Goal: Information Seeking & Learning: Find specific fact

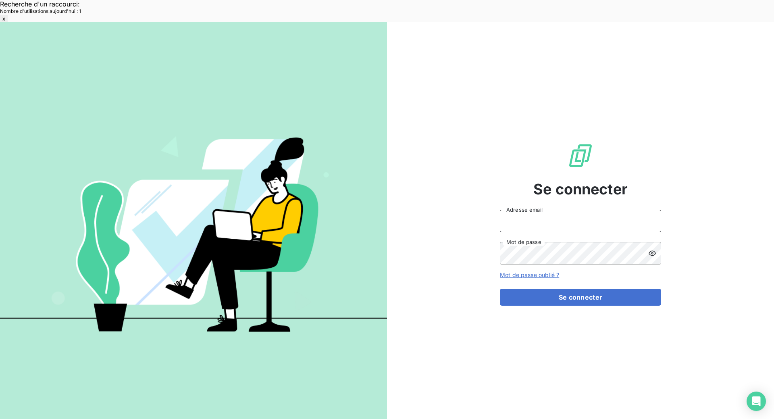
type input "[EMAIL_ADDRESS][DOMAIN_NAME]"
click at [565, 289] on button "Se connecter" at bounding box center [580, 297] width 161 height 17
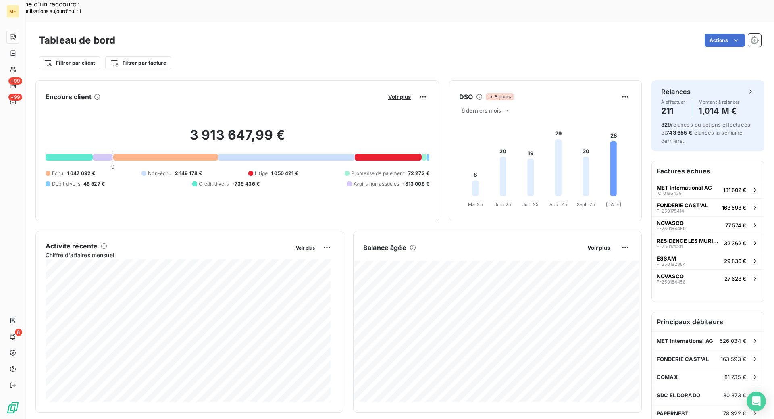
click at [286, 55] on div "Filtrer par client Filtrer par facture" at bounding box center [400, 62] width 722 height 15
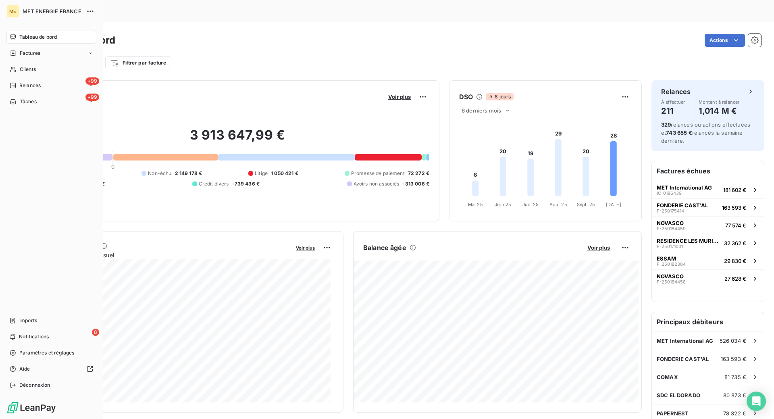
drag, startPoint x: 18, startPoint y: 67, endPoint x: 573, endPoint y: 58, distance: 555.1
click at [19, 66] on div "Clients" at bounding box center [51, 69] width 90 height 13
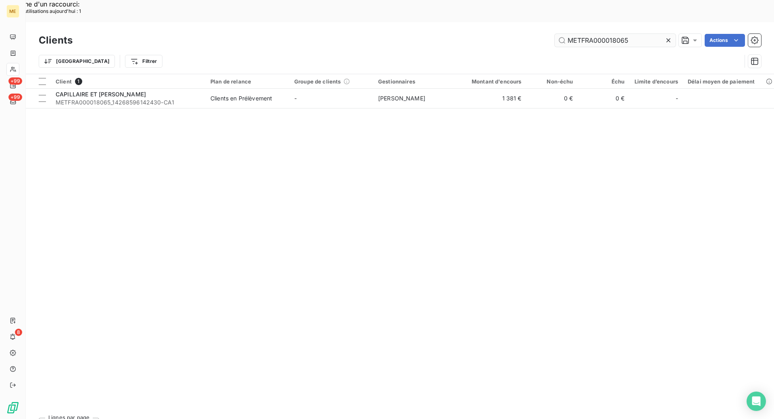
click at [610, 34] on input "METFRA000018065" at bounding box center [615, 40] width 121 height 13
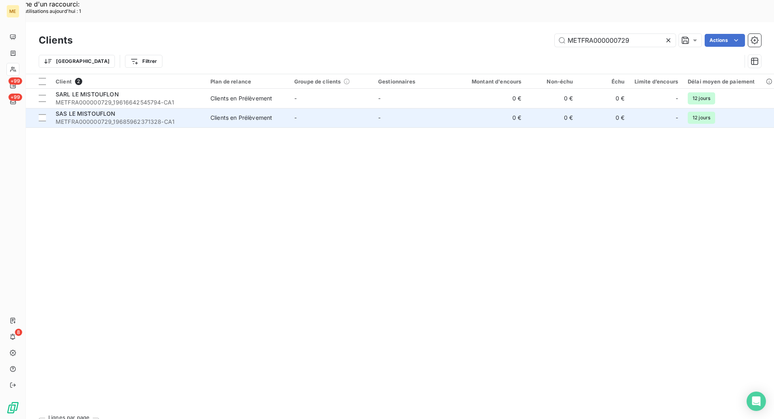
type input "METFRA000000729"
click at [175, 118] on span "METFRA000000729_19685962371328-CA1" at bounding box center [128, 122] width 145 height 8
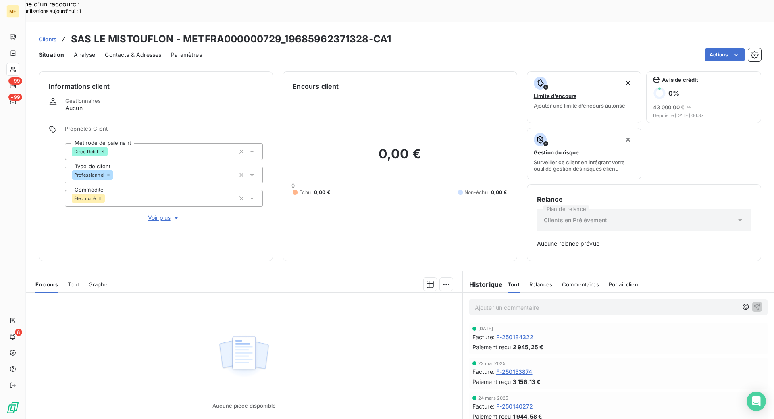
click at [279, 240] on div "Informations client Gestionnaires Aucun Propriétés Client Méthode de paiement D…" at bounding box center [400, 254] width 748 height 374
click at [273, 237] on div "Informations client Gestionnaires Aucun Propriétés Client Méthode de paiement D…" at bounding box center [400, 165] width 748 height 189
drag, startPoint x: 279, startPoint y: 17, endPoint x: 184, endPoint y: 17, distance: 95.1
click at [184, 32] on h3 "SAS LE MISTOUFLON - METFRA000000729_19685962371328-CA1" at bounding box center [231, 39] width 320 height 15
copy h3 "METFRA000000729"
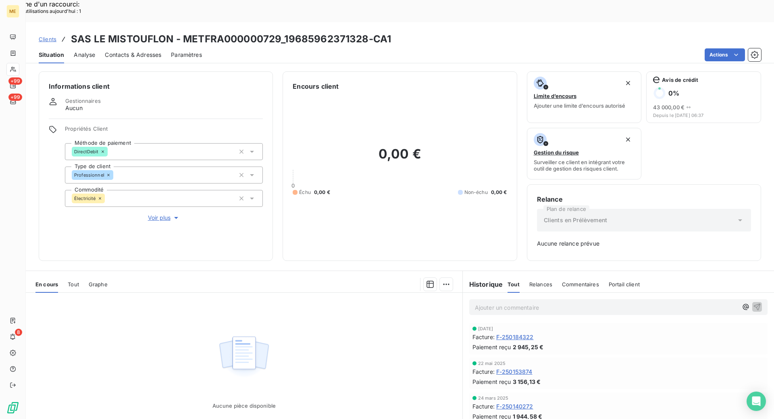
click at [418, 32] on div "Clients SAS LE MISTOUFLON - METFRA000000729_19685962371328-CA1" at bounding box center [400, 39] width 748 height 15
drag, startPoint x: 53, startPoint y: 17, endPoint x: 192, endPoint y: 21, distance: 139.1
click at [54, 36] on span "Clients" at bounding box center [48, 39] width 18 height 6
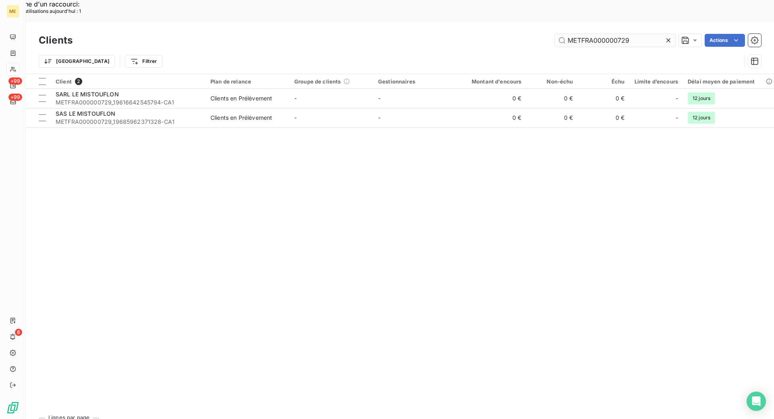
click at [611, 34] on input "METFRA000000729" at bounding box center [615, 40] width 121 height 13
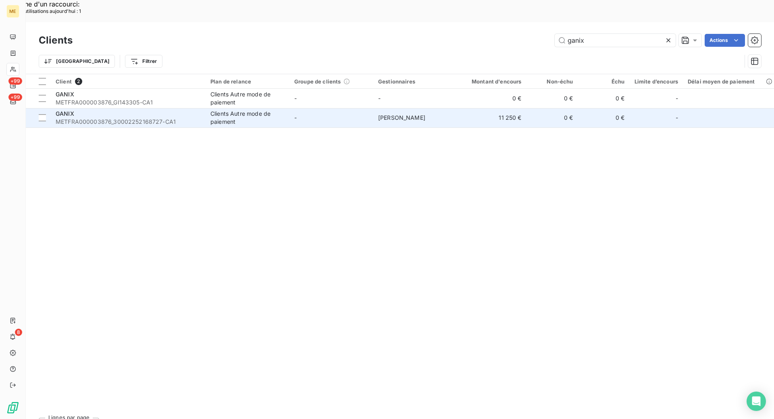
type input "ganix"
click at [188, 118] on span "METFRA000003876_30002252168727-CA1" at bounding box center [128, 122] width 145 height 8
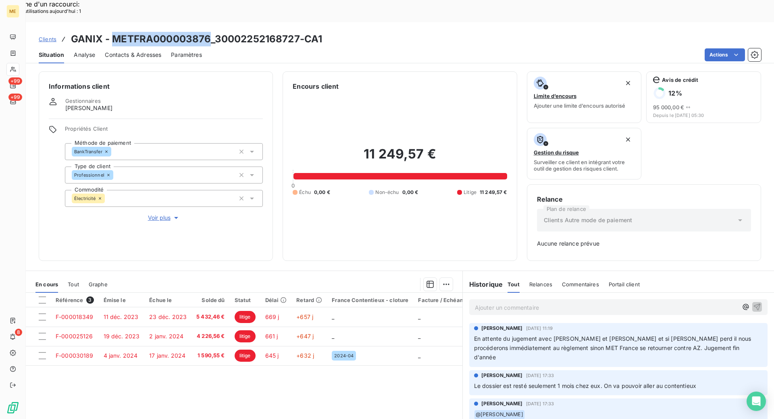
drag, startPoint x: 210, startPoint y: 16, endPoint x: 115, endPoint y: 13, distance: 94.8
click at [115, 32] on h3 "GANIX - METFRA000003876_30002252168727-CA1" at bounding box center [196, 39] width 251 height 15
copy h3 "METFRA000003876"
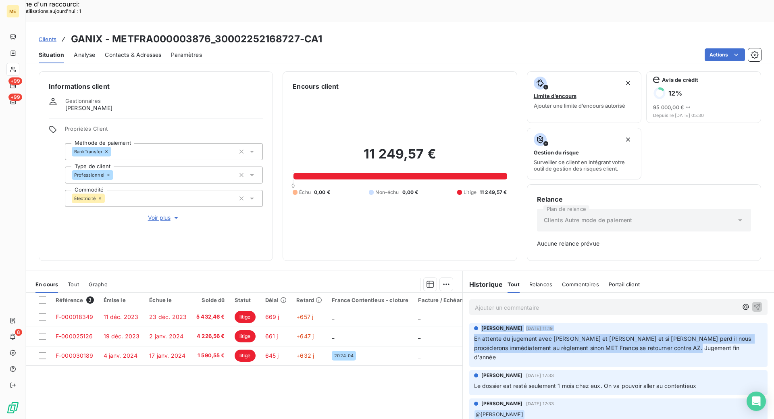
drag, startPoint x: 683, startPoint y: 327, endPoint x: 477, endPoint y: 309, distance: 206.8
click at [477, 324] on div "[PERSON_NAME] [DATE] 11:19 En attente du jugement avec [PERSON_NAME] et [PERSON…" at bounding box center [618, 342] width 289 height 37
copy div "[PERSON_NAME] [DATE] 11:19 En attente du jugement avec [PERSON_NAME] et [PERSON…"
click at [51, 36] on span "Clients" at bounding box center [48, 39] width 18 height 6
click at [52, 36] on span "Clients" at bounding box center [48, 39] width 18 height 6
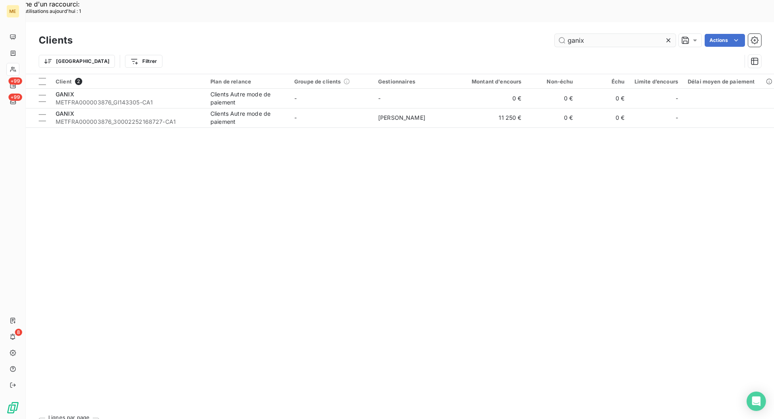
drag, startPoint x: 602, startPoint y: 17, endPoint x: 569, endPoint y: 18, distance: 33.1
click at [569, 34] on input "ganix" at bounding box center [615, 40] width 121 height 13
type input "g"
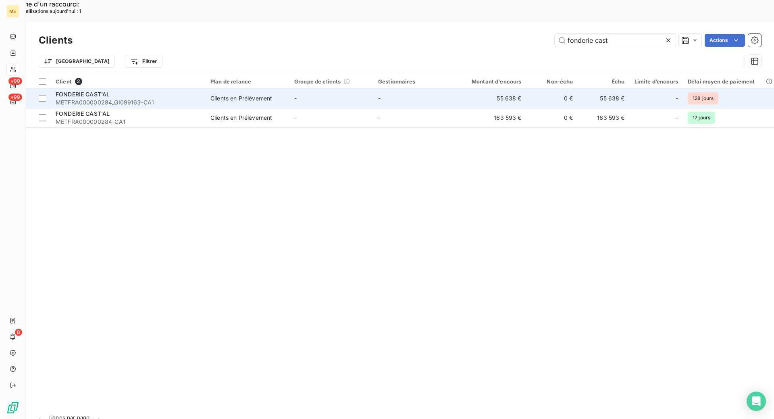
type input "fonderie cast"
click at [176, 90] on div "FONDERIE CAST'AL" at bounding box center [128, 94] width 145 height 8
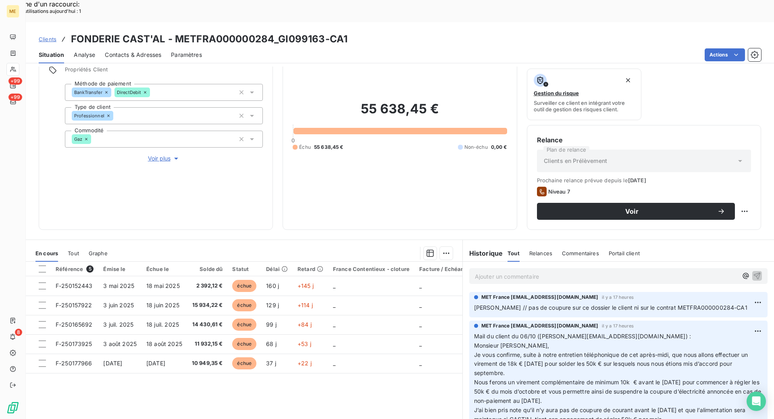
drag, startPoint x: 48, startPoint y: 19, endPoint x: 55, endPoint y: 17, distance: 7.0
click at [49, 36] on span "Clients" at bounding box center [48, 39] width 18 height 6
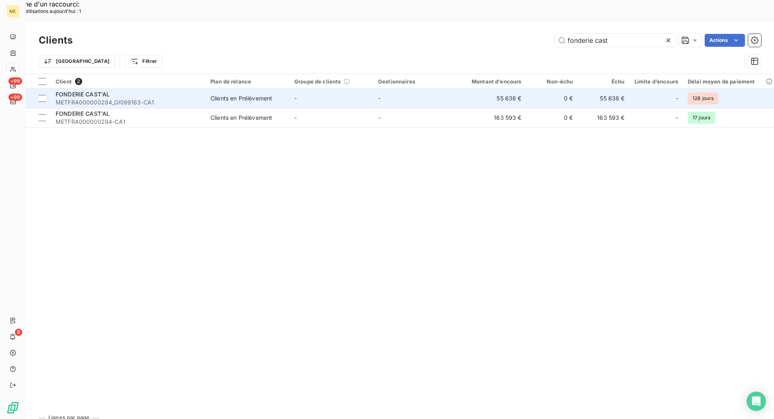
click at [132, 98] on span "METFRA000000284_GI099163-CA1" at bounding box center [128, 102] width 145 height 8
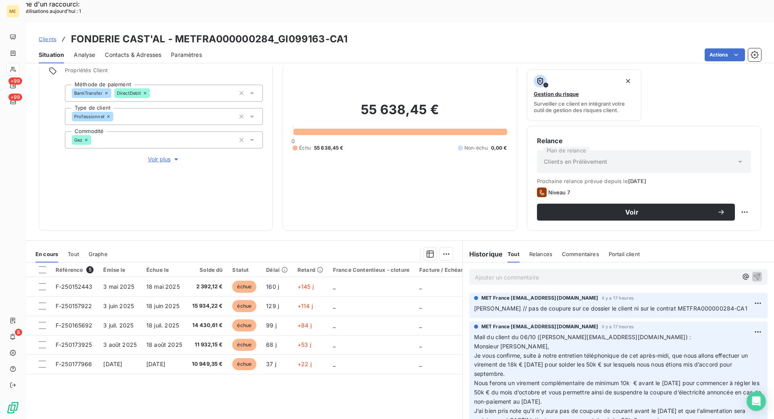
scroll to position [59, 0]
click at [52, 36] on span "Clients" at bounding box center [48, 39] width 18 height 6
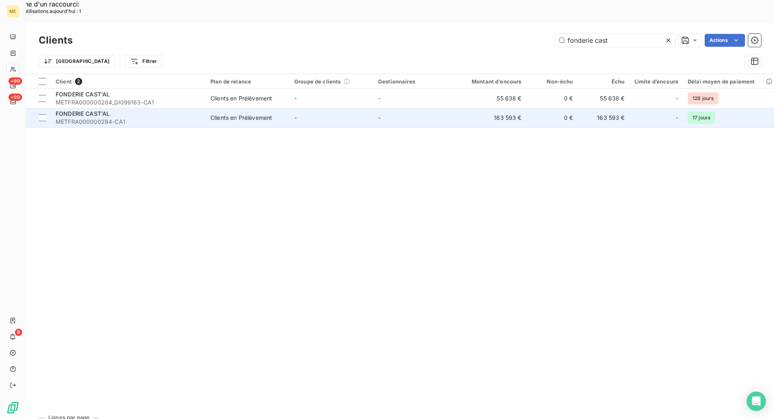
click at [111, 118] on span "METFRA000000284-CA1" at bounding box center [128, 122] width 145 height 8
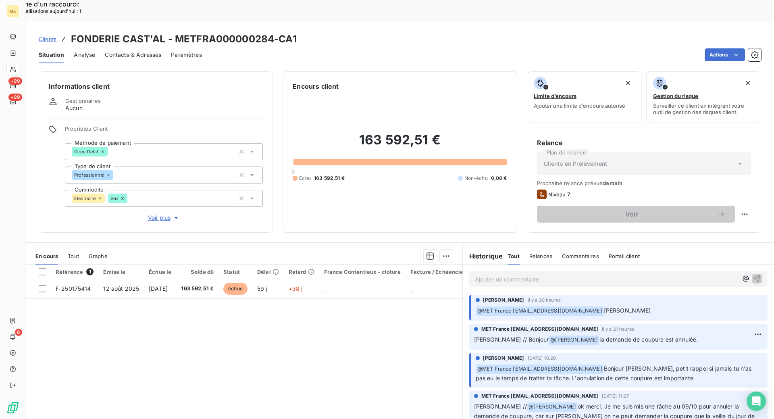
click at [324, 345] on div "Référence 1 Émise le Échue le Solde dû Statut Délai Retard France Contentieux -…" at bounding box center [244, 341] width 437 height 155
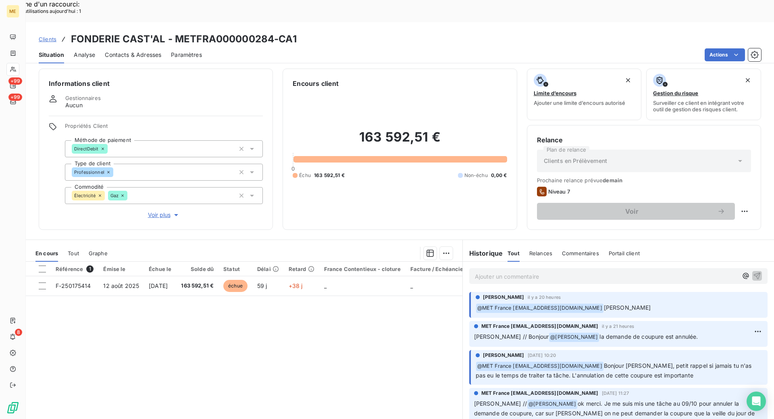
click at [541, 271] on p "Ajouter un commentaire ﻿" at bounding box center [606, 276] width 263 height 10
drag, startPoint x: 272, startPoint y: 14, endPoint x: 178, endPoint y: 17, distance: 94.0
click at [178, 32] on h3 "FONDERIE CAST'AL - METFRA000000284-CA1" at bounding box center [184, 39] width 226 height 15
copy h3 "METFRA000000284"
drag, startPoint x: 657, startPoint y: 248, endPoint x: 663, endPoint y: 252, distance: 7.1
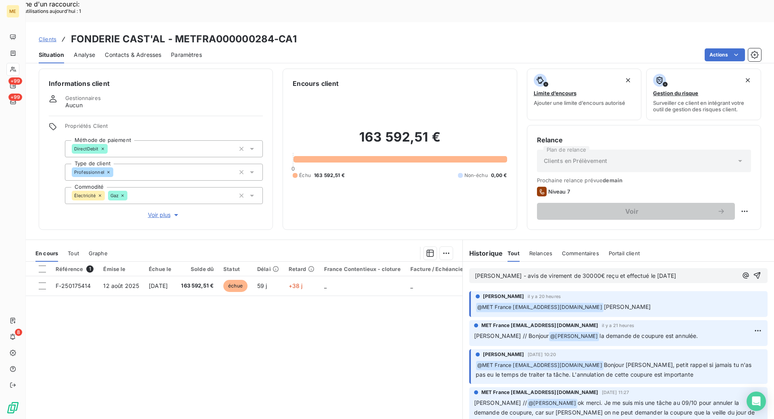
click at [657, 270] on div "[PERSON_NAME] - avis de virement de 30000€ reçu et effectué le [DATE]" at bounding box center [606, 275] width 263 height 10
click at [663, 271] on p "[PERSON_NAME] - avis de virement de 30000€ reçu et effectué le [DATE]" at bounding box center [606, 275] width 263 height 9
click at [703, 271] on p "[PERSON_NAME] - avis de virement de 30000€ reçu et effectué le [DATE] via l'int…" at bounding box center [606, 275] width 263 height 9
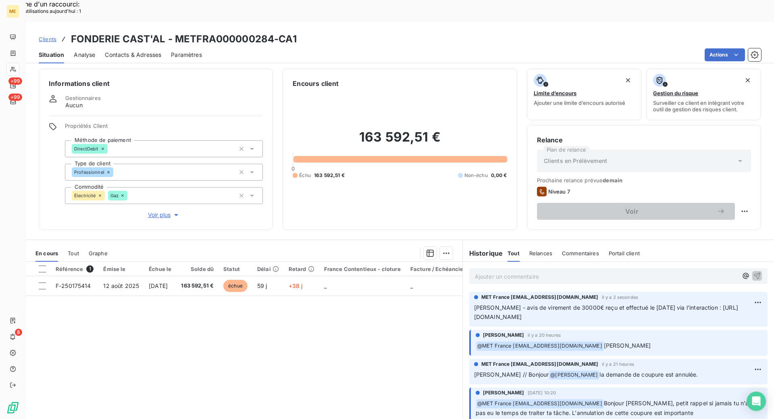
scroll to position [0, 30]
drag, startPoint x: 471, startPoint y: 286, endPoint x: 763, endPoint y: 293, distance: 291.9
click at [763, 293] on div "Ajouter un commentaire ﻿ MET [GEOGRAPHIC_DATA] [EMAIL_ADDRESS][DOMAIN_NAME] il …" at bounding box center [618, 351] width 311 height 179
copy span "[PERSON_NAME] - avis de virement de 30000€ reçu et effectué le [DATE] via l'int…"
click at [51, 36] on span "Clients" at bounding box center [48, 39] width 18 height 6
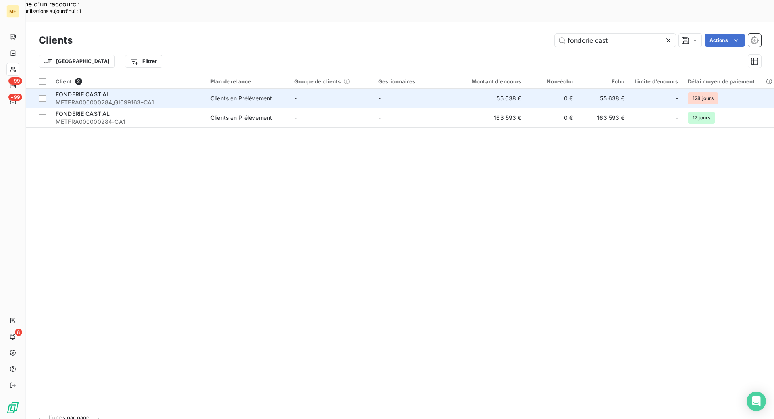
click at [105, 98] on span "METFRA000000284_GI099163-CA1" at bounding box center [128, 102] width 145 height 8
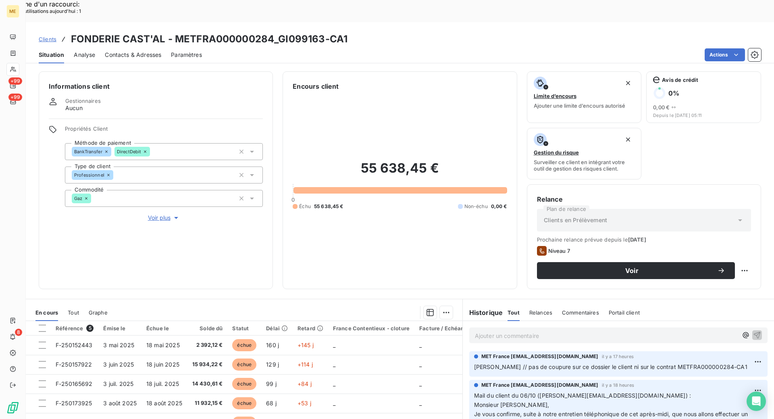
click at [516, 331] on p "Ajouter un commentaire ﻿" at bounding box center [606, 336] width 263 height 10
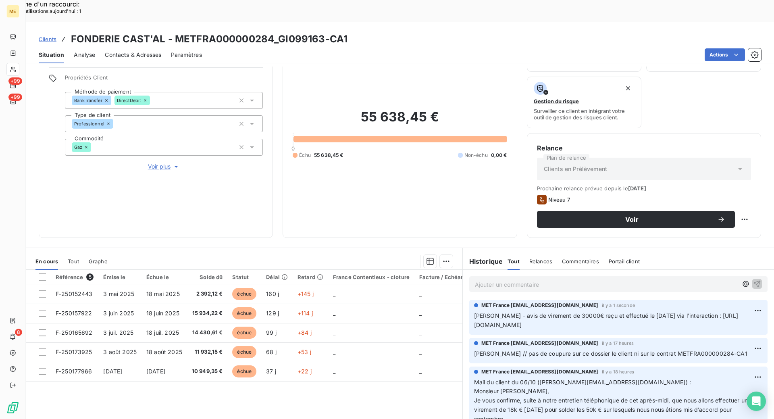
scroll to position [59, 0]
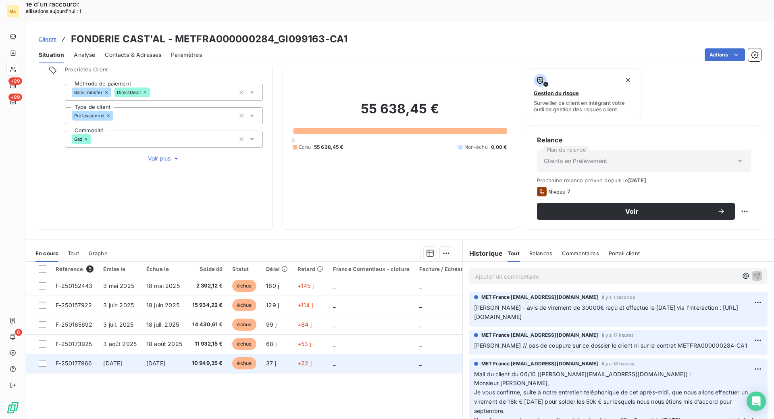
click at [80, 360] on span "F-250177966" at bounding box center [74, 363] width 37 height 7
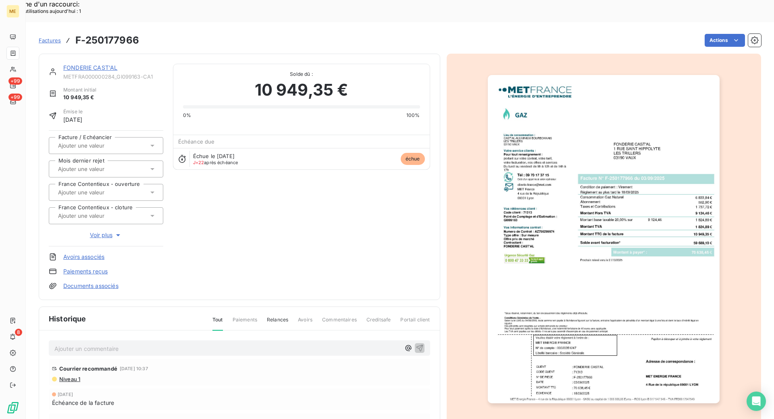
click at [108, 64] on link "FONDERIE CAST'AL" at bounding box center [90, 67] width 54 height 7
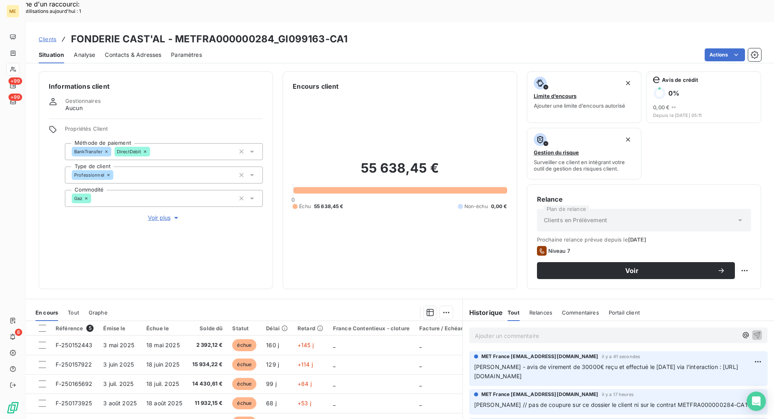
click at [152, 51] on span "Contacts & Adresses" at bounding box center [133, 55] width 56 height 8
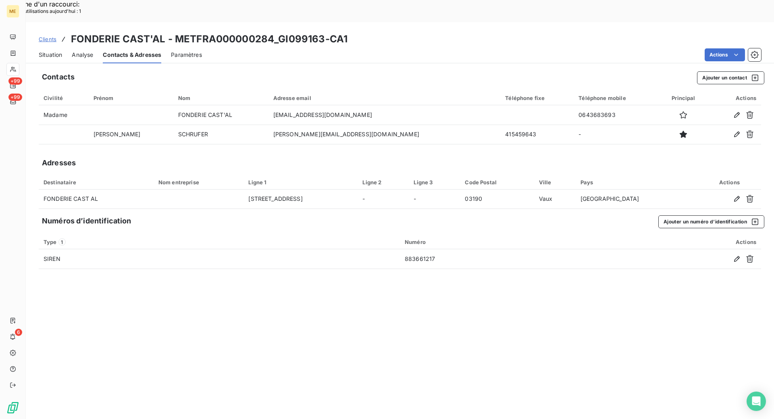
click at [45, 51] on span "Situation" at bounding box center [50, 55] width 23 height 8
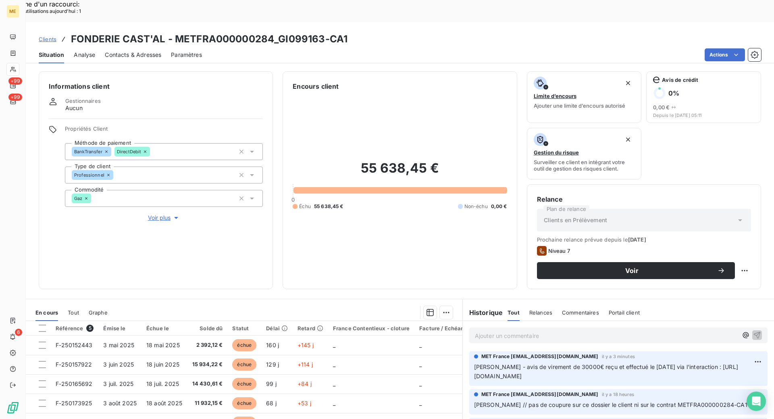
scroll to position [0, 30]
drag, startPoint x: 470, startPoint y: 354, endPoint x: 764, endPoint y: 356, distance: 293.8
click at [764, 356] on div "Ajouter un commentaire ﻿ MET [GEOGRAPHIC_DATA] [EMAIL_ADDRESS][DOMAIN_NAME] il …" at bounding box center [618, 410] width 311 height 179
copy span "[URL][DOMAIN_NAME]"
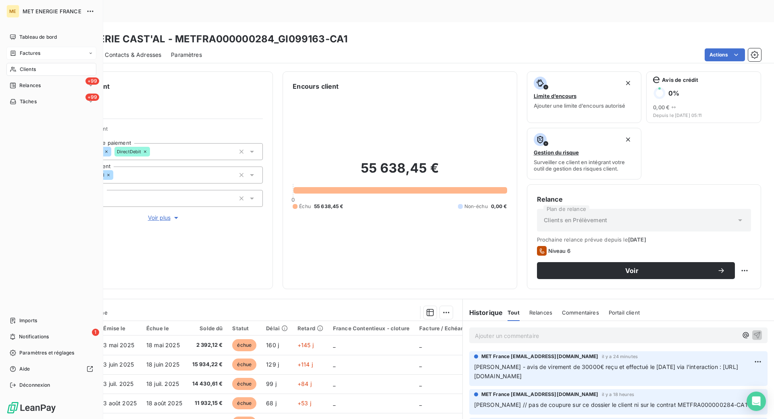
drag, startPoint x: 16, startPoint y: 52, endPoint x: 20, endPoint y: 52, distance: 4.1
click at [16, 52] on icon at bounding box center [13, 53] width 7 height 6
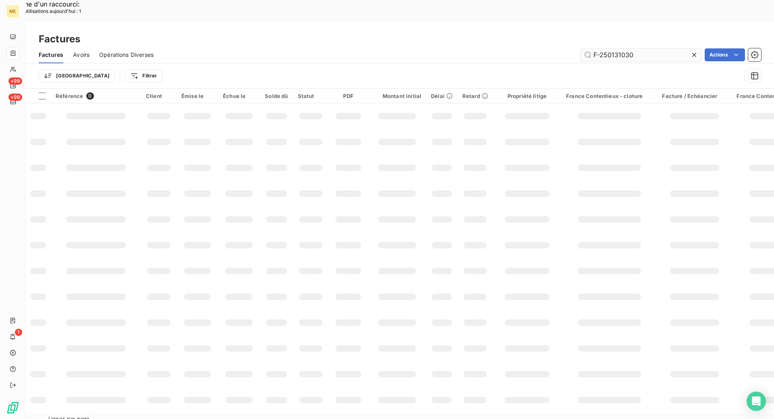
drag, startPoint x: 634, startPoint y: 32, endPoint x: 590, endPoint y: 33, distance: 44.7
click at [590, 48] on input "F-250131030" at bounding box center [640, 54] width 121 height 13
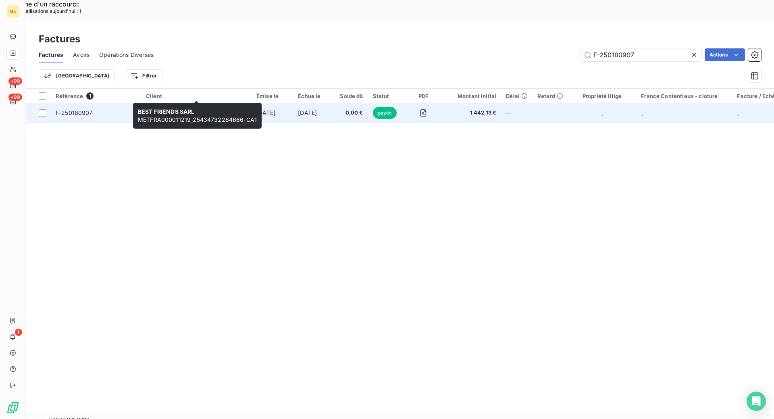
type input "F-250180907"
click at [201, 105] on span "BEST FRIENDS SARL" at bounding box center [174, 108] width 57 height 7
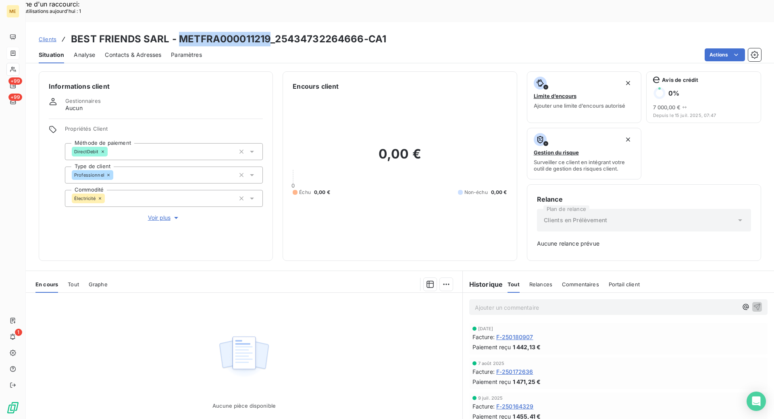
drag, startPoint x: 269, startPoint y: 17, endPoint x: 179, endPoint y: 18, distance: 89.5
click at [179, 32] on h3 "BEST FRIENDS SARL - METFRA000011219_25434732264666-CA1" at bounding box center [228, 39] width 315 height 15
copy h3 "METFRA000011219"
click at [516, 333] on span "F-250180907" at bounding box center [514, 337] width 37 height 8
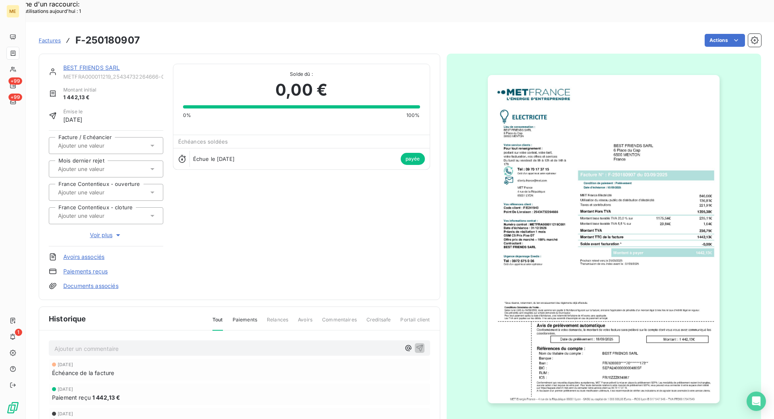
click at [564, 296] on img "button" at bounding box center [604, 239] width 232 height 328
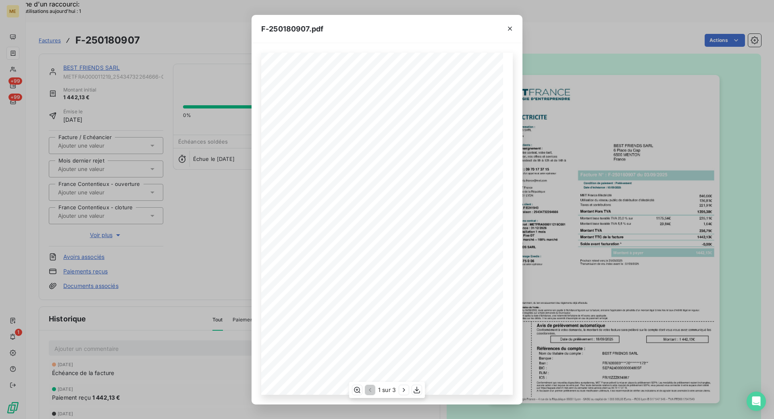
click at [421, 385] on div "1 sur 3" at bounding box center [387, 390] width 76 height 16
click at [417, 392] on icon "button" at bounding box center [417, 390] width 8 height 8
click at [510, 27] on icon "button" at bounding box center [510, 29] width 8 height 8
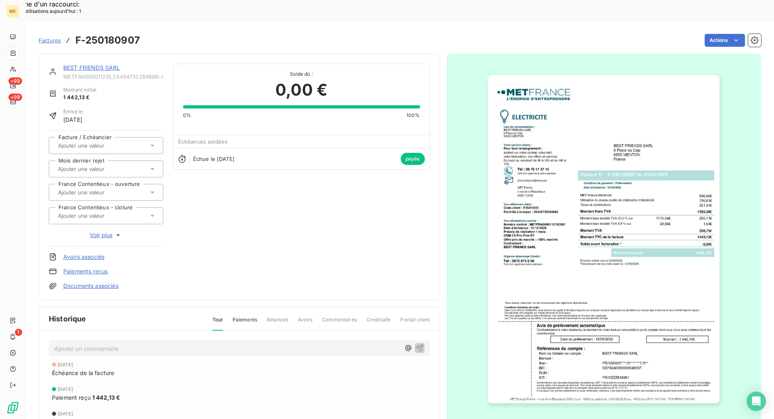
click at [89, 64] on link "BEST FRIENDS SARL" at bounding box center [91, 67] width 57 height 7
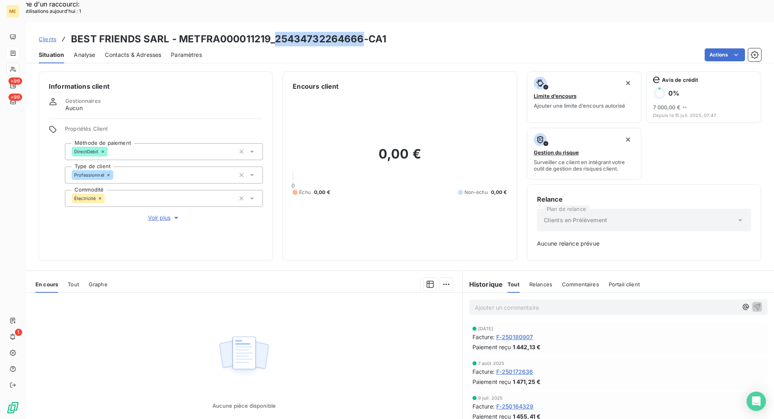
drag, startPoint x: 360, startPoint y: 15, endPoint x: 274, endPoint y: 13, distance: 85.5
click at [274, 32] on h3 "BEST FRIENDS SARL - METFRA000011219_25434732264666-CA1" at bounding box center [228, 39] width 315 height 15
click at [49, 36] on span "Clients" at bounding box center [48, 39] width 18 height 6
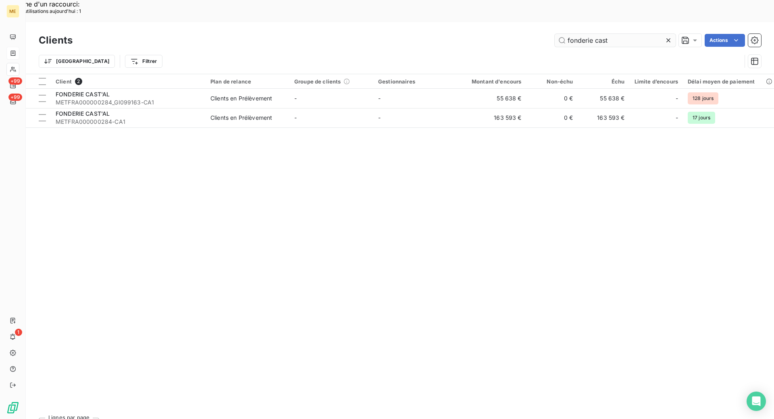
click at [586, 34] on input "fonderie cast" at bounding box center [615, 40] width 121 height 13
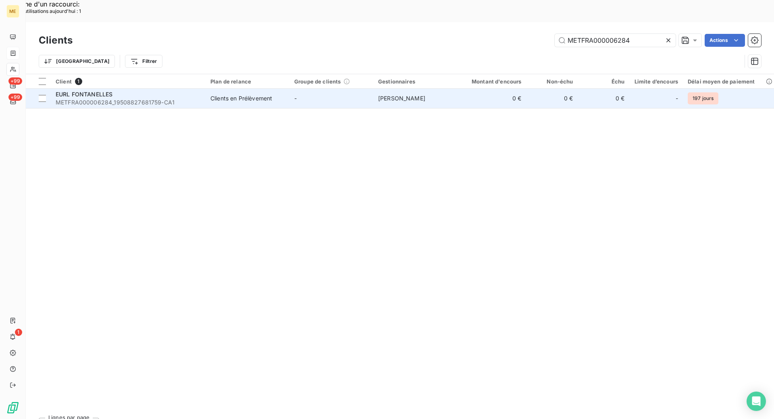
type input "METFRA000006284"
click at [193, 98] on span "METFRA000006284_19508827681759-CA1" at bounding box center [128, 102] width 145 height 8
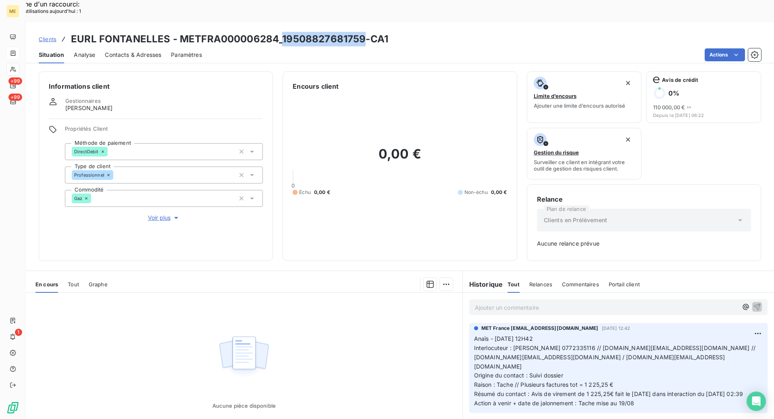
drag, startPoint x: 364, startPoint y: 15, endPoint x: 282, endPoint y: 14, distance: 81.8
click at [282, 32] on h3 "EURL FONTANELLES - METFRA000006284_19508827681759-CA1" at bounding box center [229, 39] width 317 height 15
copy h3 "19508827681759"
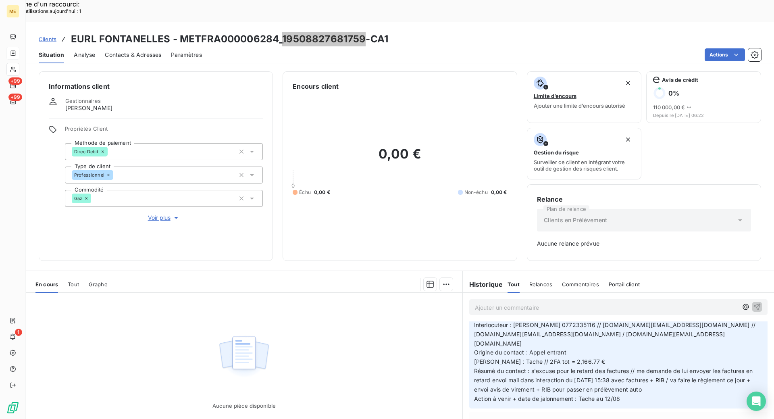
scroll to position [2096, 0]
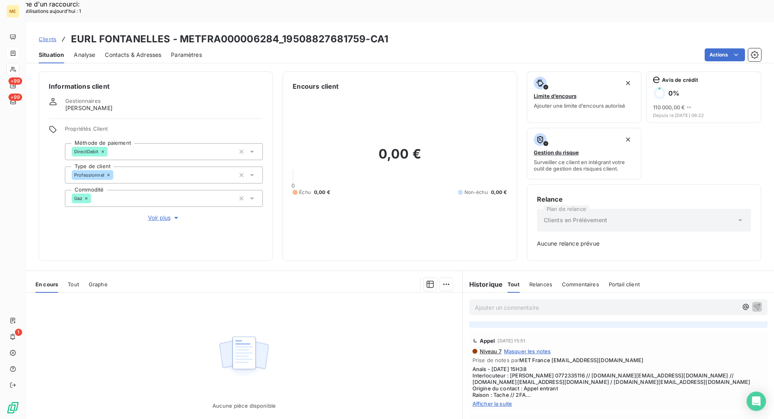
drag, startPoint x: 493, startPoint y: 380, endPoint x: 575, endPoint y: 384, distance: 82.3
click at [493, 400] on span "Afficher la suite" at bounding box center [618, 403] width 292 height 6
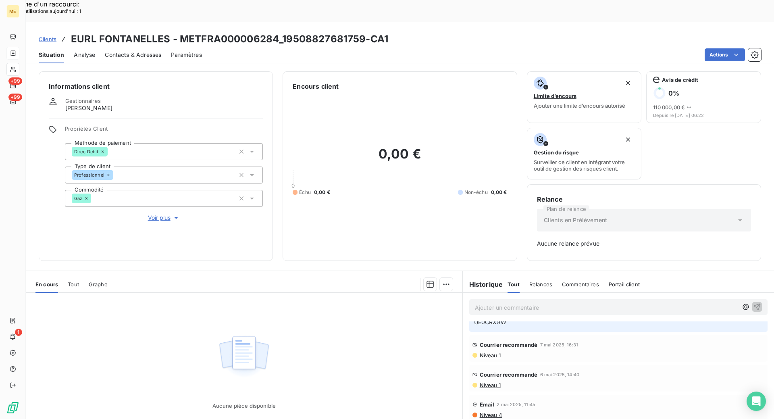
scroll to position [2821, 0]
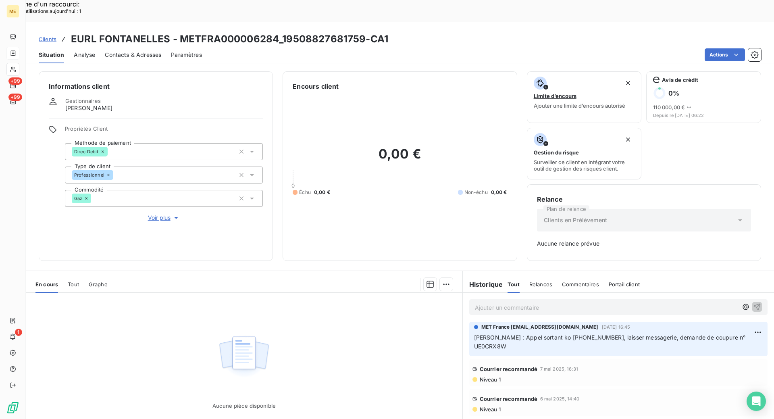
click at [485, 406] on span "Niveau 1" at bounding box center [490, 409] width 22 height 6
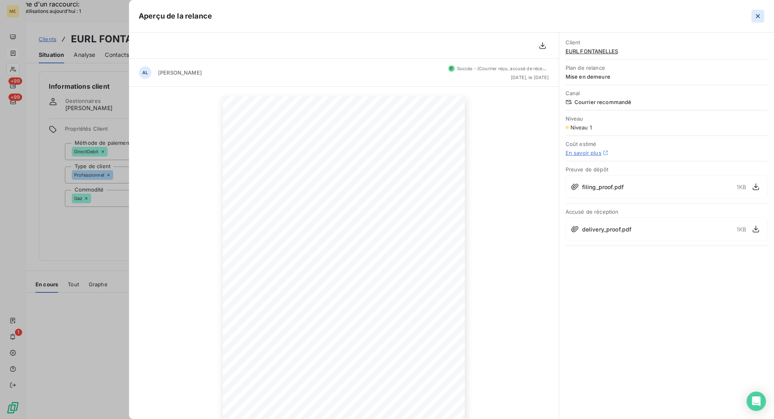
click at [757, 20] on button "button" at bounding box center [757, 16] width 13 height 13
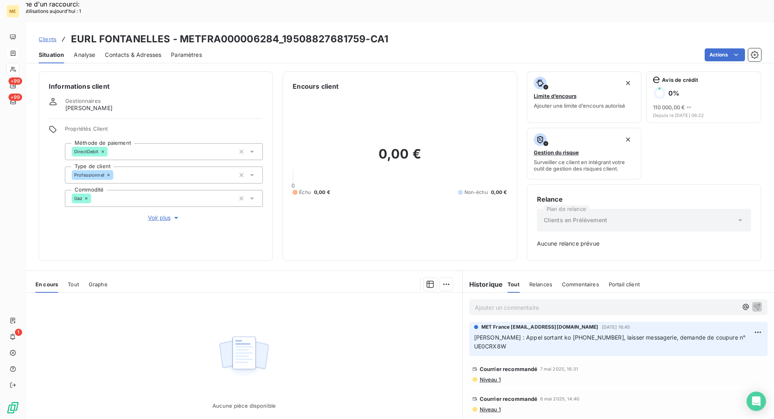
click at [272, 244] on div "Informations client Gestionnaires [PERSON_NAME] Propriétés Client Méthode de pa…" at bounding box center [400, 254] width 748 height 374
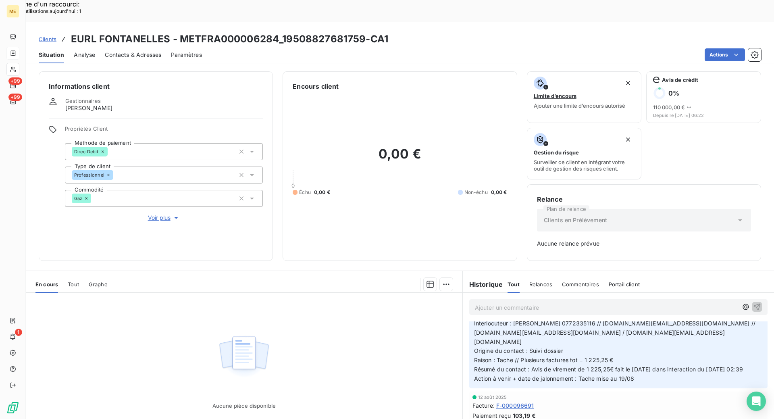
scroll to position [0, 0]
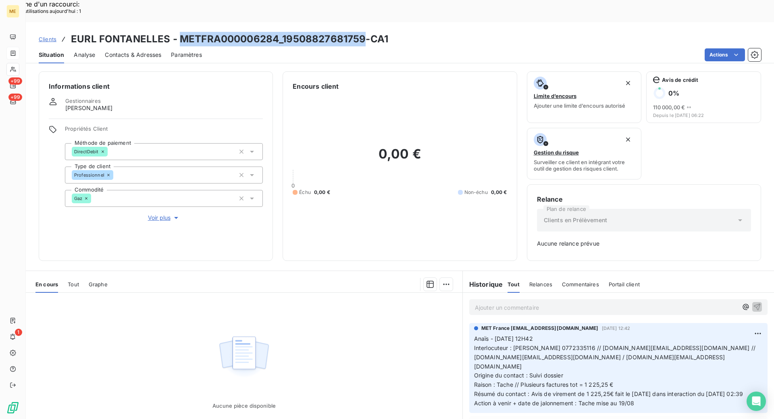
drag, startPoint x: 363, startPoint y: 17, endPoint x: 180, endPoint y: 17, distance: 183.4
click at [180, 32] on h3 "EURL FONTANELLES - METFRA000006284_19508827681759-CA1" at bounding box center [229, 39] width 317 height 15
copy h3 "METFRA000006284_19508827681759"
click at [73, 281] on span "Tout" at bounding box center [73, 284] width 11 height 6
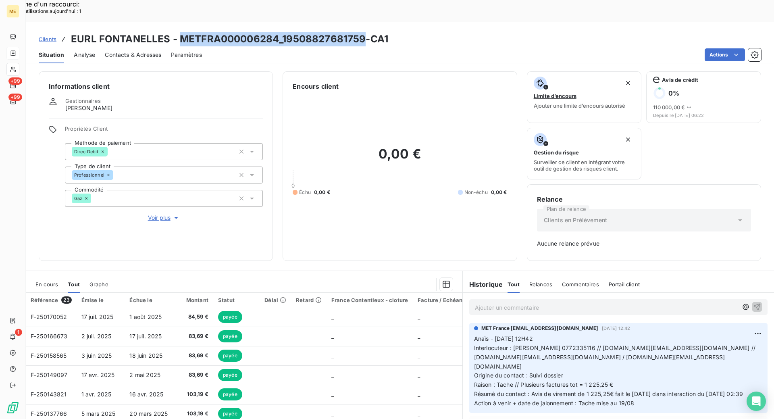
click at [164, 214] on span "Voir plus" at bounding box center [164, 218] width 32 height 8
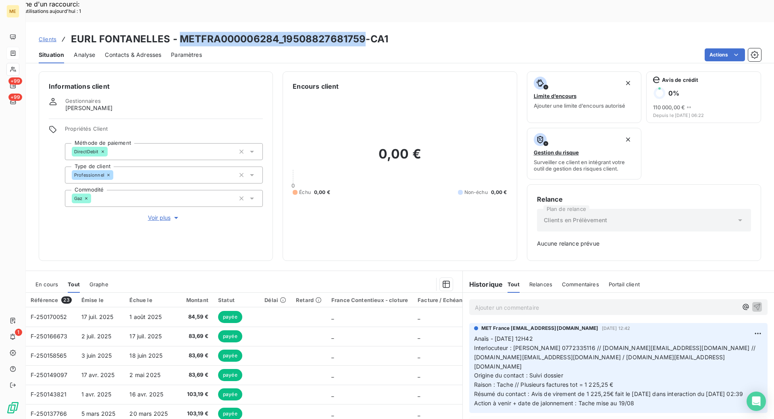
click at [155, 214] on span "Voir plus" at bounding box center [164, 218] width 32 height 8
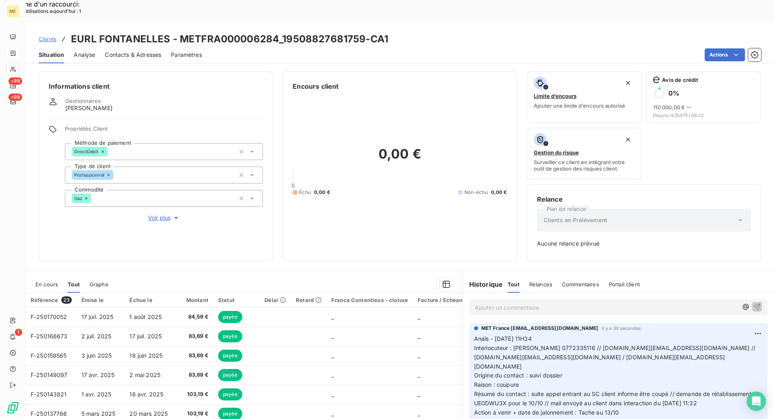
click at [378, 48] on div "Actions" at bounding box center [486, 54] width 549 height 13
drag, startPoint x: 364, startPoint y: 15, endPoint x: 282, endPoint y: 15, distance: 81.8
click at [282, 32] on h3 "EURL FONTANELLES - METFRA000006284_19508827681759-CA1" at bounding box center [229, 39] width 317 height 15
copy h3 "19508827681759"
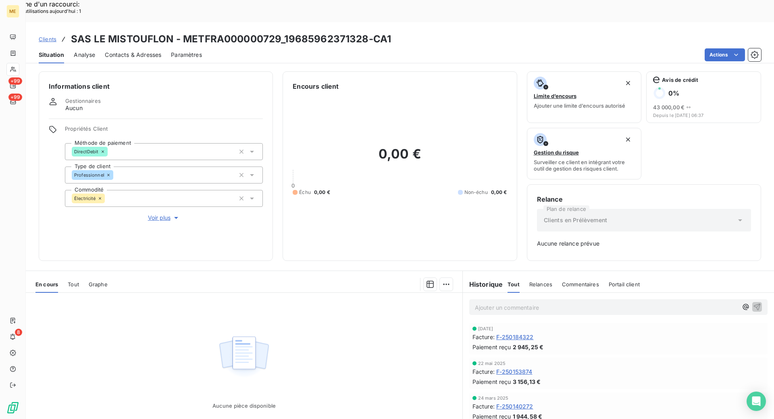
click at [47, 36] on span "Clients" at bounding box center [48, 39] width 18 height 6
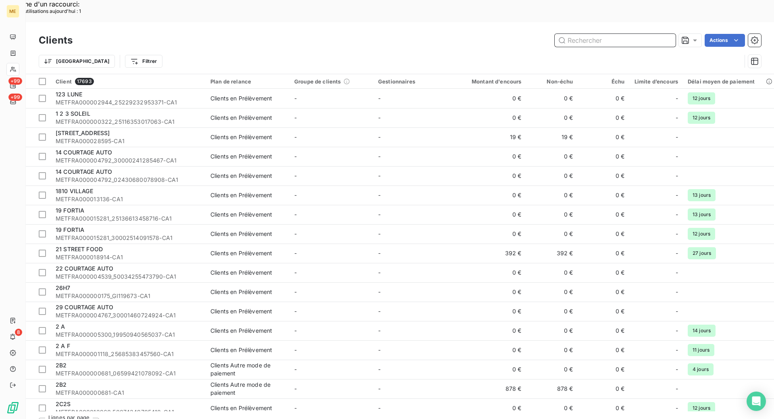
click at [579, 34] on input "text" at bounding box center [615, 40] width 121 height 13
paste input "19616642545794"
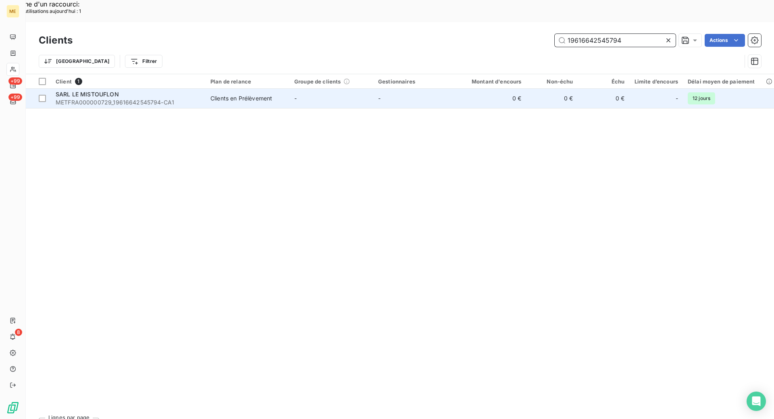
type input "19616642545794"
click at [121, 98] on span "METFRA000000729_19616642545794-CA1" at bounding box center [128, 102] width 145 height 8
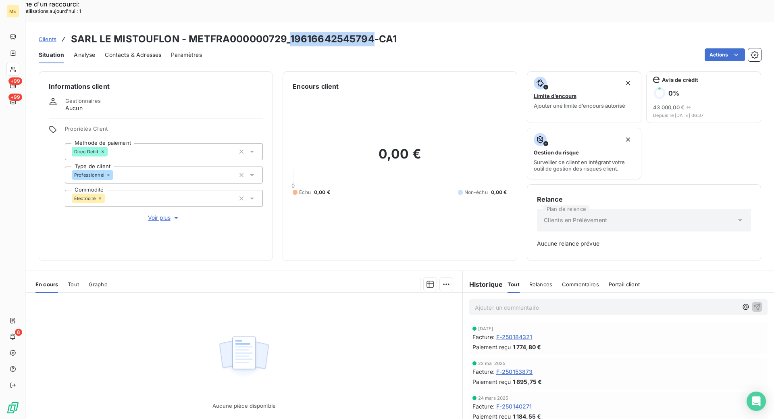
drag, startPoint x: 372, startPoint y: 15, endPoint x: 290, endPoint y: 14, distance: 81.4
click at [289, 32] on h3 "SARL LE MISTOUFLON - METFRA000000729_19616642545794-CA1" at bounding box center [234, 39] width 326 height 15
copy h3 "19616642545794"
